Goal: Find specific page/section: Find specific page/section

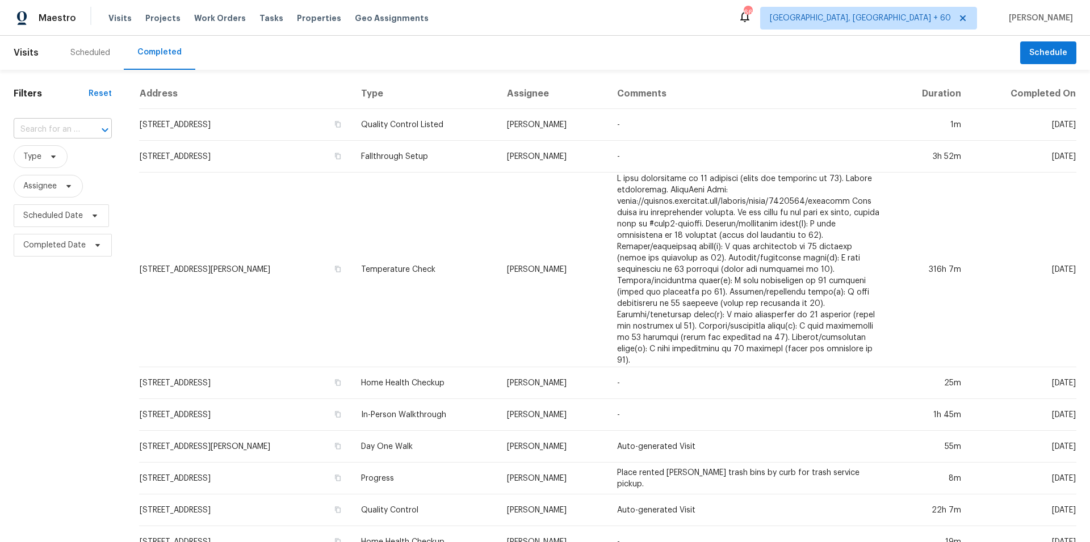
click at [40, 129] on input "text" at bounding box center [47, 130] width 66 height 18
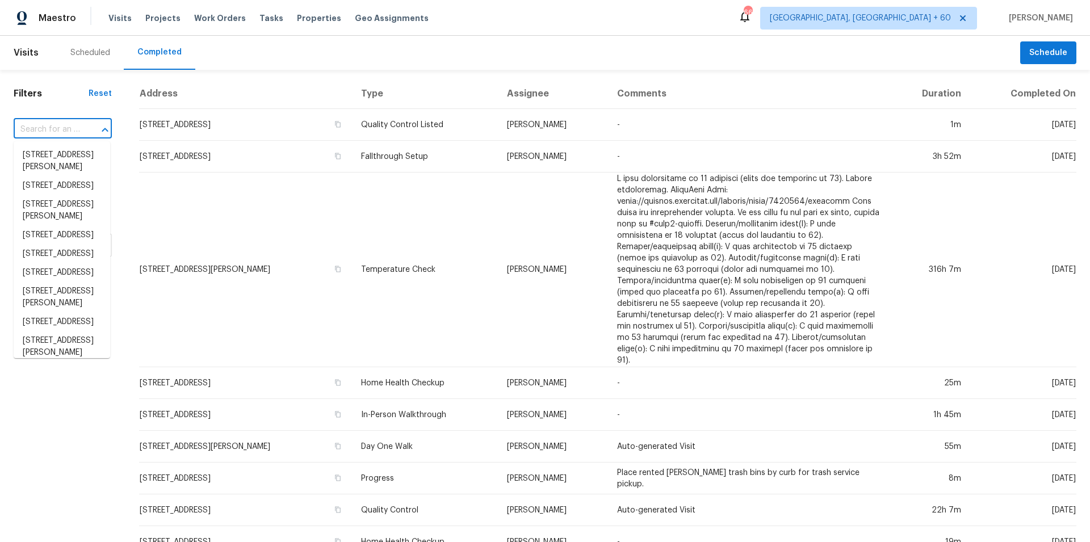
paste input "[STREET_ADDRESS]"
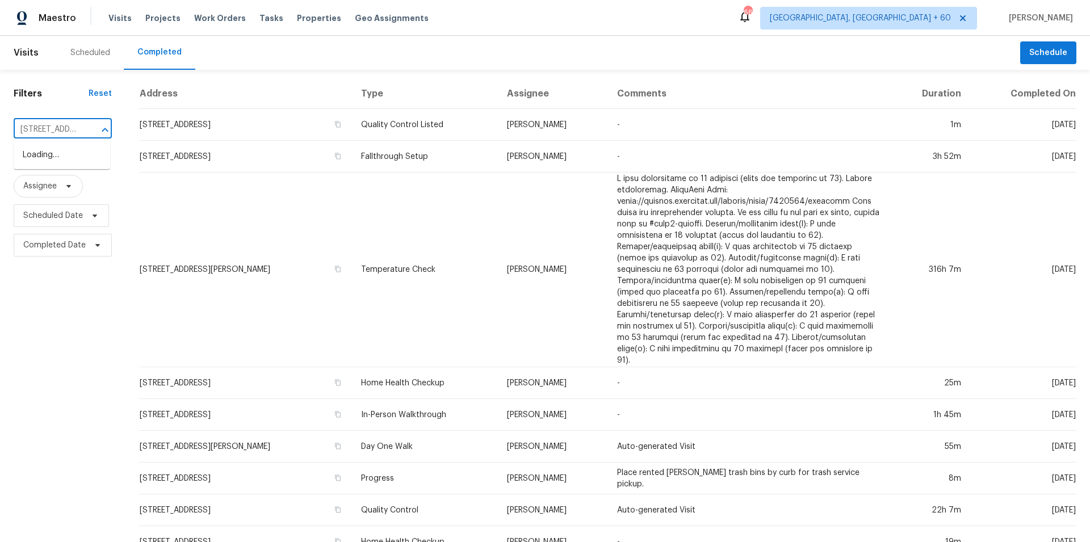
scroll to position [0, 101]
type input "[STREET_ADDRESS]"
click at [59, 159] on li "[STREET_ADDRESS]" at bounding box center [62, 155] width 97 height 19
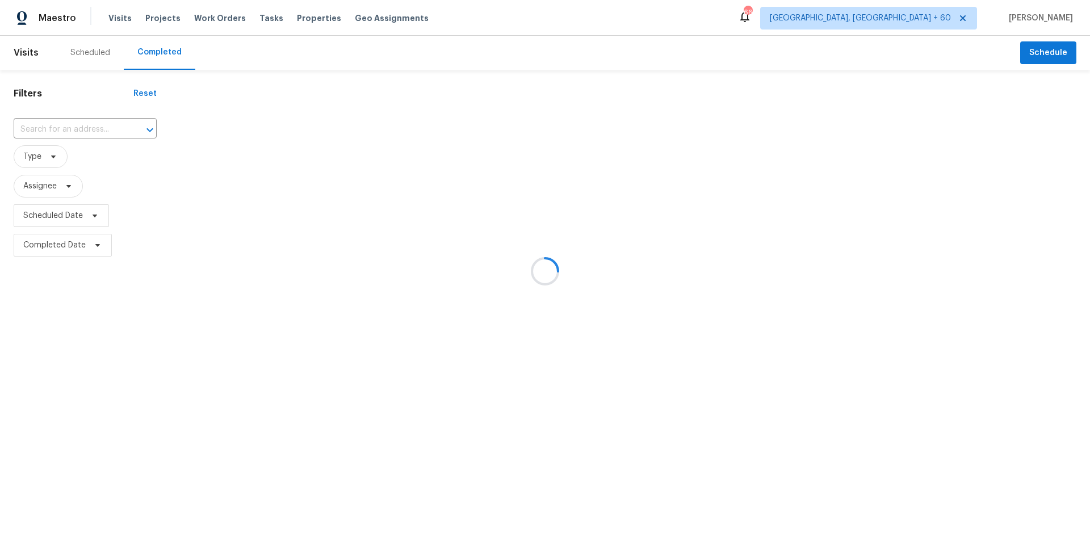
type input "[STREET_ADDRESS]"
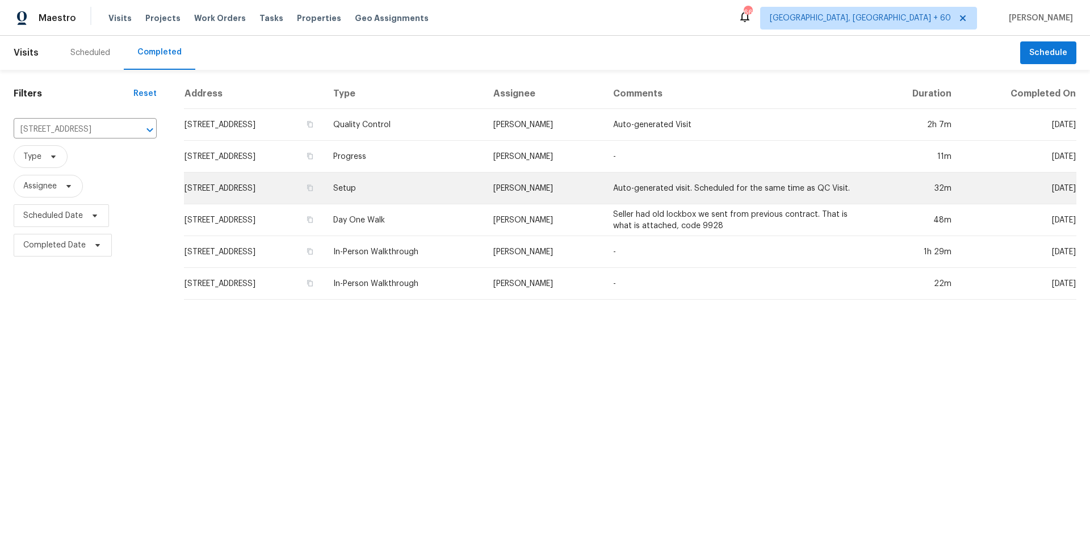
click at [451, 188] on td "Setup" at bounding box center [404, 189] width 160 height 32
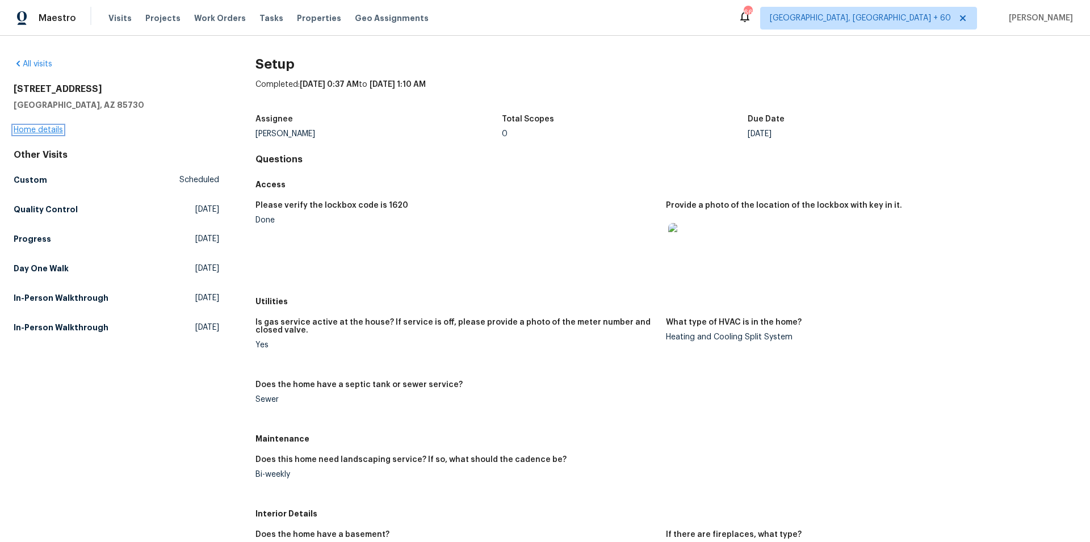
click at [48, 128] on link "Home details" at bounding box center [38, 130] width 49 height 8
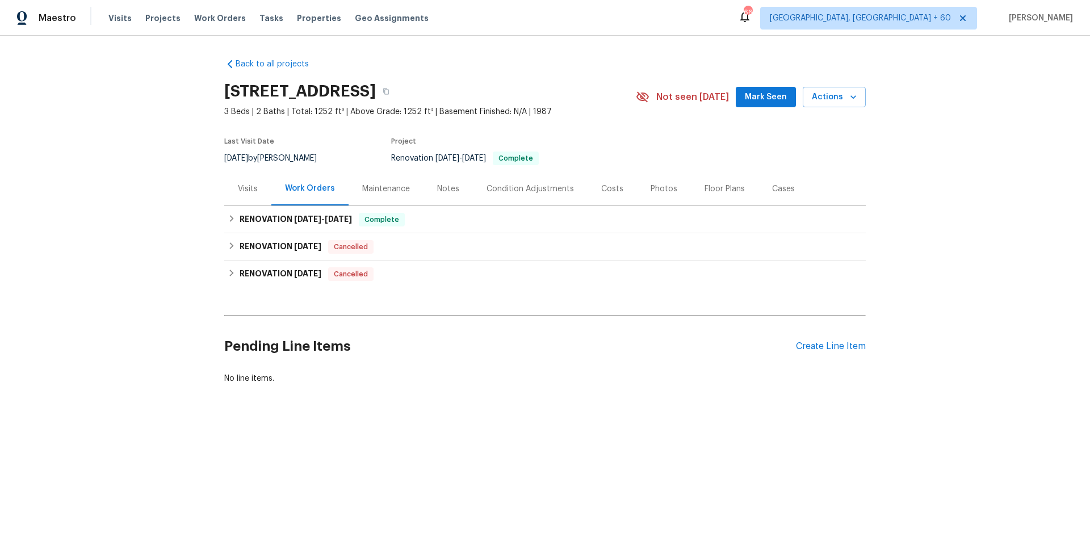
click at [655, 190] on div "Photos" at bounding box center [664, 188] width 27 height 11
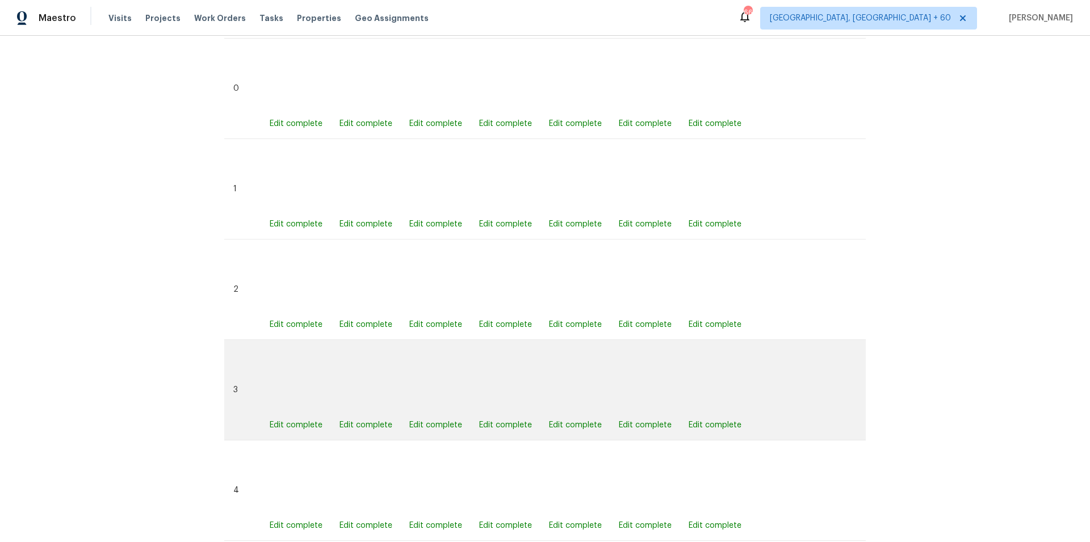
scroll to position [243, 0]
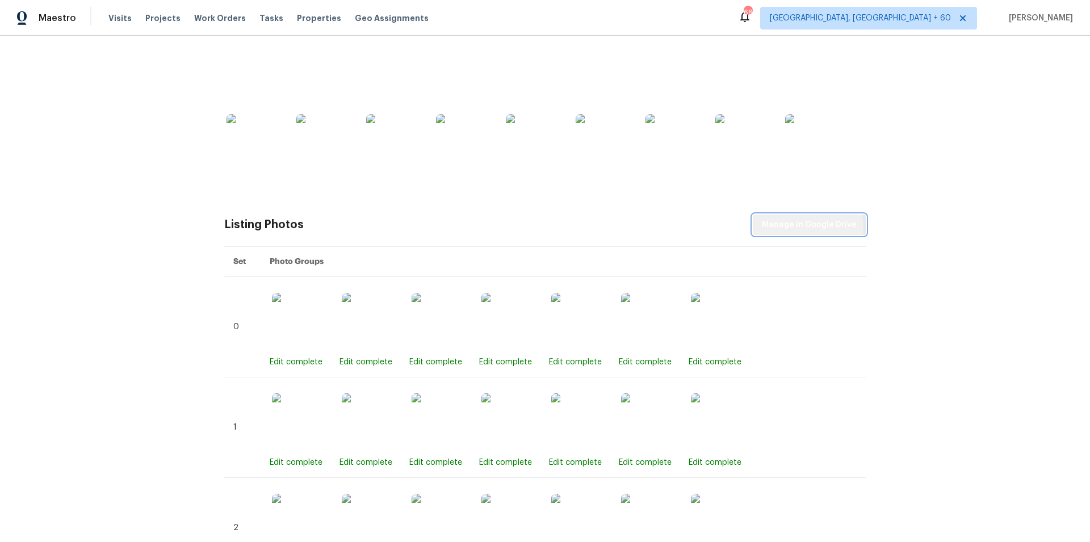
click at [789, 230] on span "Manage in Google Drive" at bounding box center [809, 225] width 95 height 14
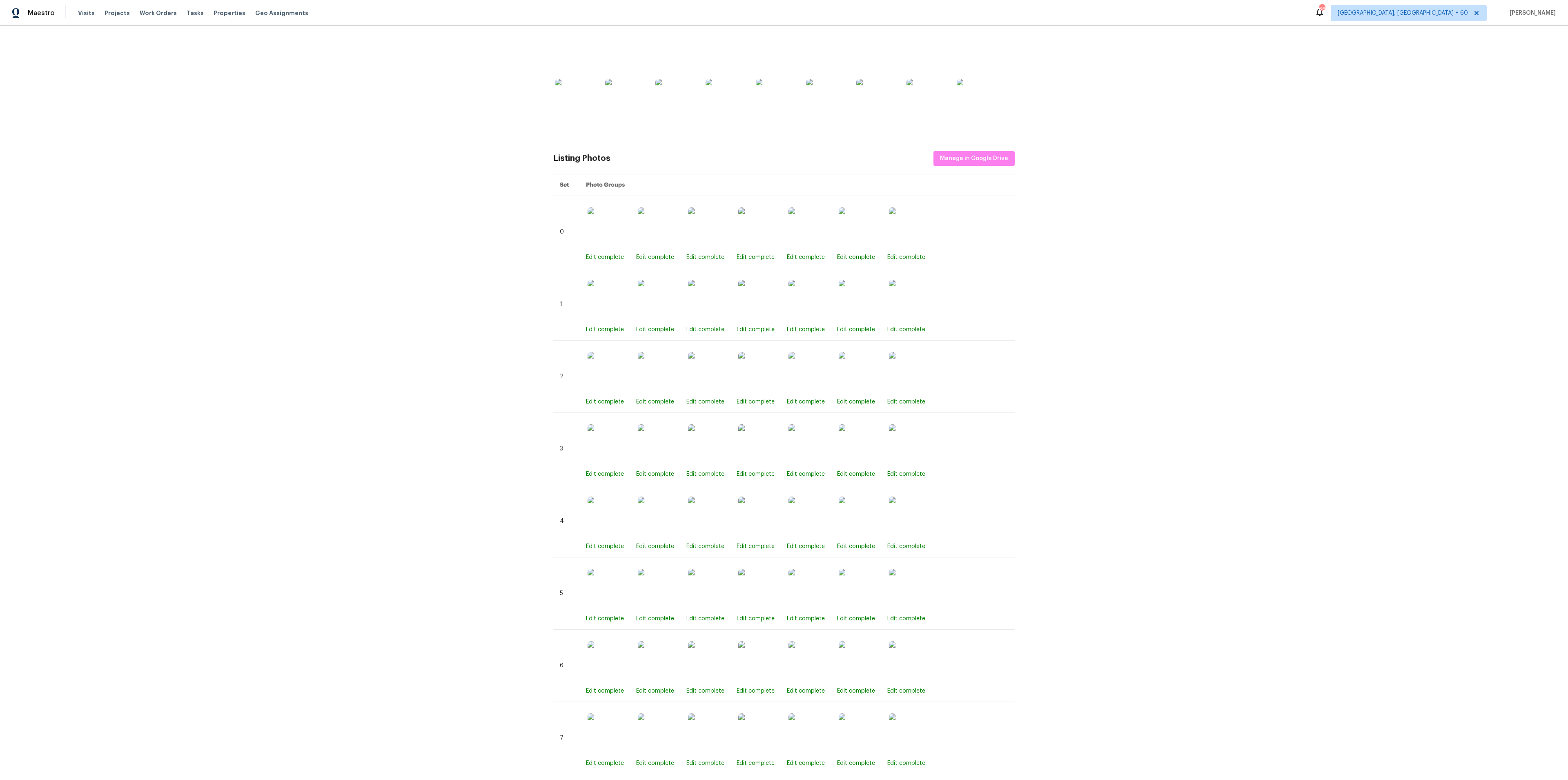
scroll to position [0, 0]
